Goal: Obtain resource: Download file/media

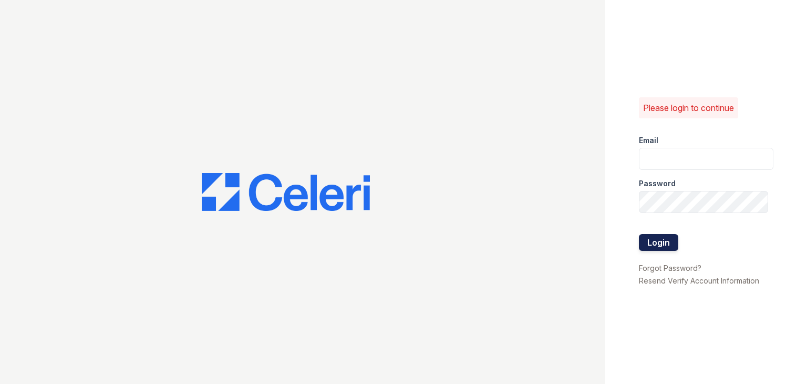
type input "[EMAIL_ADDRESS][DOMAIN_NAME]"
click at [660, 238] on button "Login" at bounding box center [658, 242] width 39 height 17
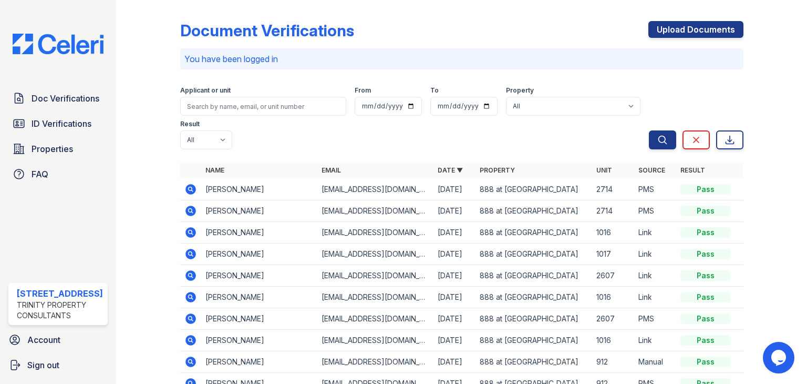
click at [189, 250] on icon at bounding box center [191, 254] width 11 height 11
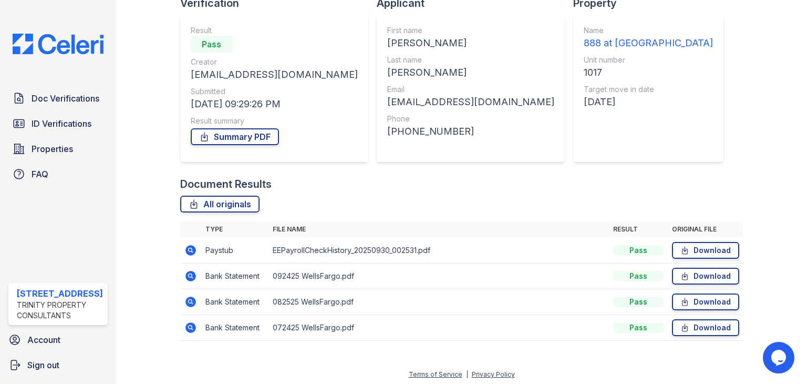
scroll to position [85, 0]
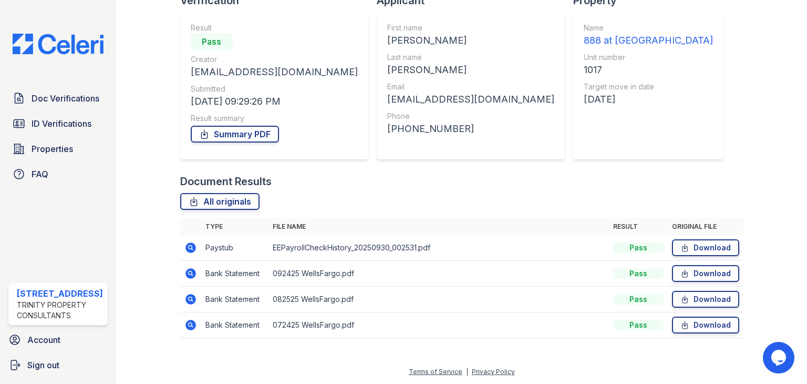
click at [187, 244] on icon at bounding box center [191, 247] width 11 height 11
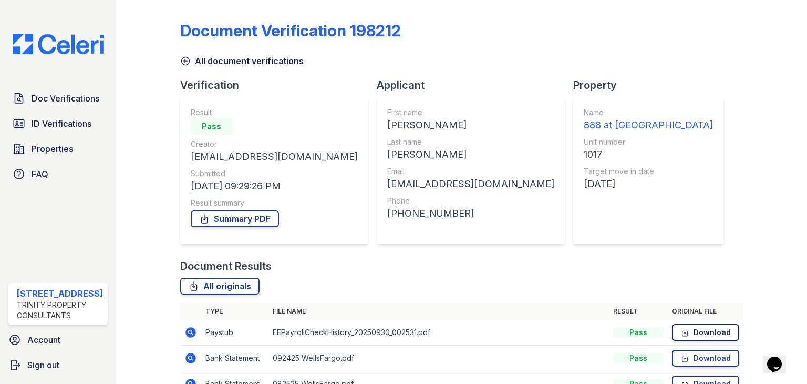
click at [698, 331] on link "Download" at bounding box center [705, 332] width 67 height 17
